Goal: Contribute content

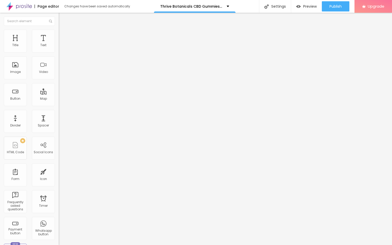
click at [59, 48] on input "entre em contato" at bounding box center [89, 45] width 61 height 5
paste input "👇꧁༺✨❗𝐒𝐡𝐨𝐩 𝐍𝐨𝐰❗✨༻꧂👇"
type input "👇꧁༺✨❗𝐒𝐡𝐨𝐩 𝐍𝐨𝐰❗✨༻꧂👇"
click at [59, 105] on input "https://" at bounding box center [89, 102] width 61 height 5
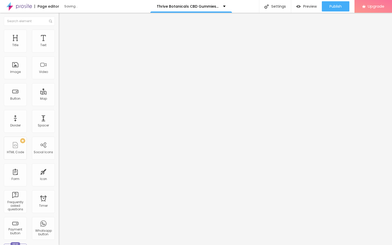
scroll to position [0, 0]
paste input "[DOMAIN_NAME][URL]"
type input "[URL][DOMAIN_NAME]"
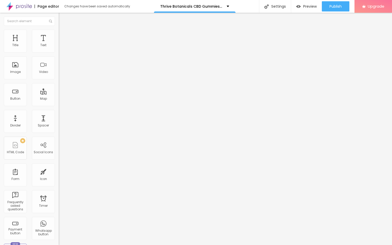
click at [59, 44] on span "Change image" at bounding box center [72, 42] width 27 height 4
click at [59, 105] on input "https://" at bounding box center [89, 101] width 61 height 5
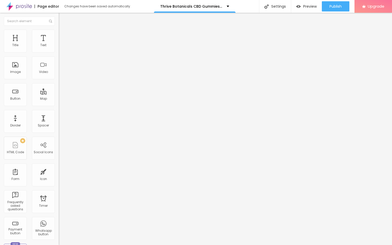
paste input "[DOMAIN_NAME][URL]"
type input "[URL][DOMAIN_NAME]"
click at [333, 5] on span "Publish" at bounding box center [335, 6] width 12 height 4
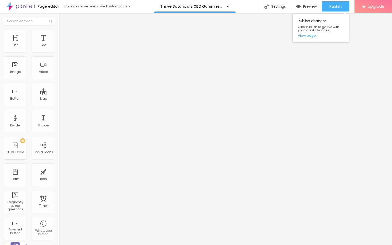
click at [309, 35] on link "View page" at bounding box center [321, 35] width 46 height 3
click at [20, 6] on img at bounding box center [18, 6] width 25 height 13
click at [308, 7] on span "Preview" at bounding box center [310, 6] width 14 height 4
click at [24, 5] on img at bounding box center [18, 6] width 25 height 13
